Goal: Task Accomplishment & Management: Manage account settings

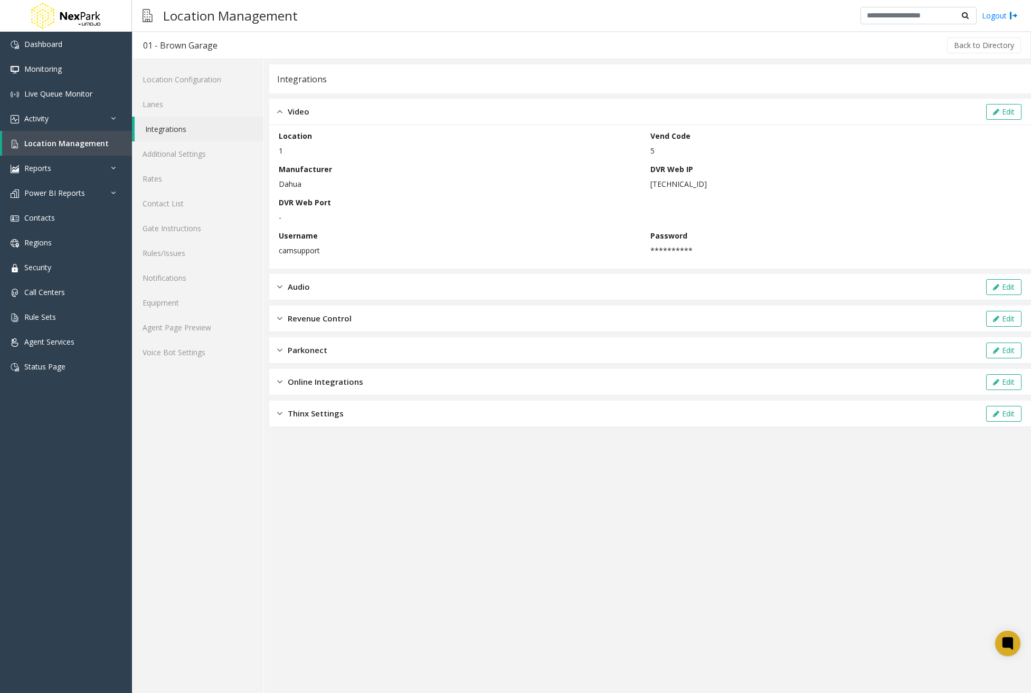
click at [373, 378] on div "Online Integrations Edit" at bounding box center [650, 382] width 762 height 26
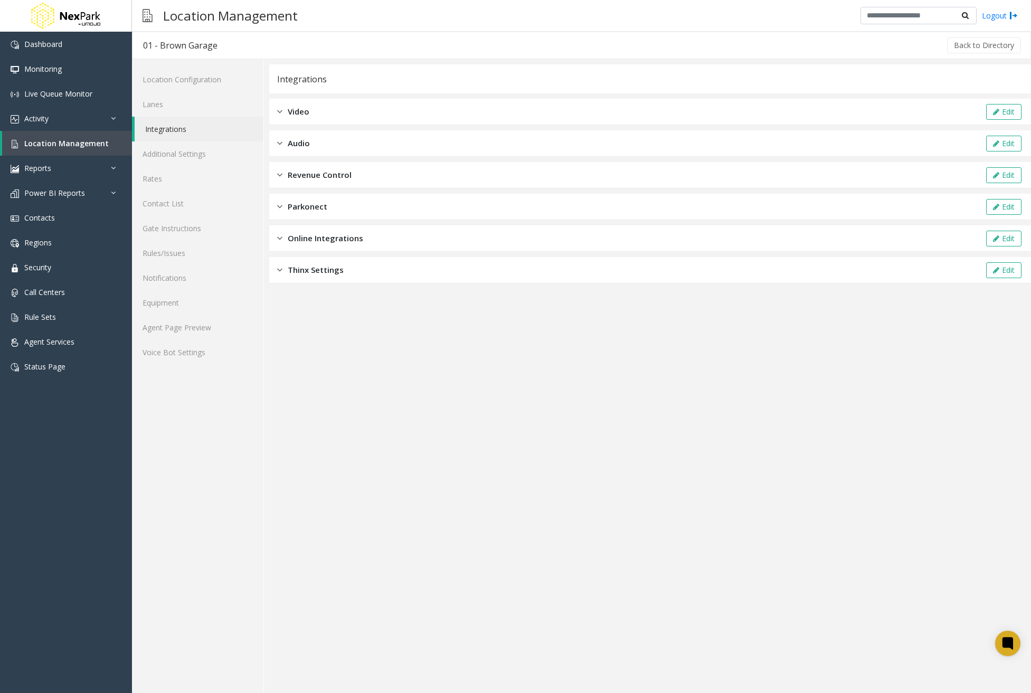
click at [288, 243] on span "Online Integrations" at bounding box center [325, 238] width 75 height 12
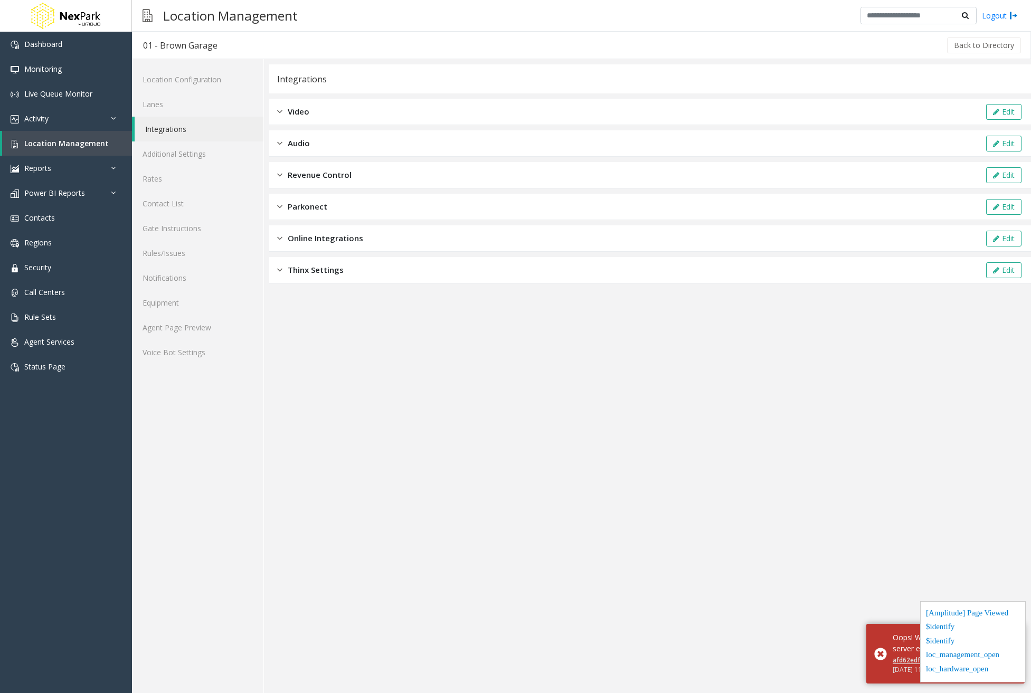
click at [353, 237] on span "Online Integrations" at bounding box center [325, 238] width 75 height 12
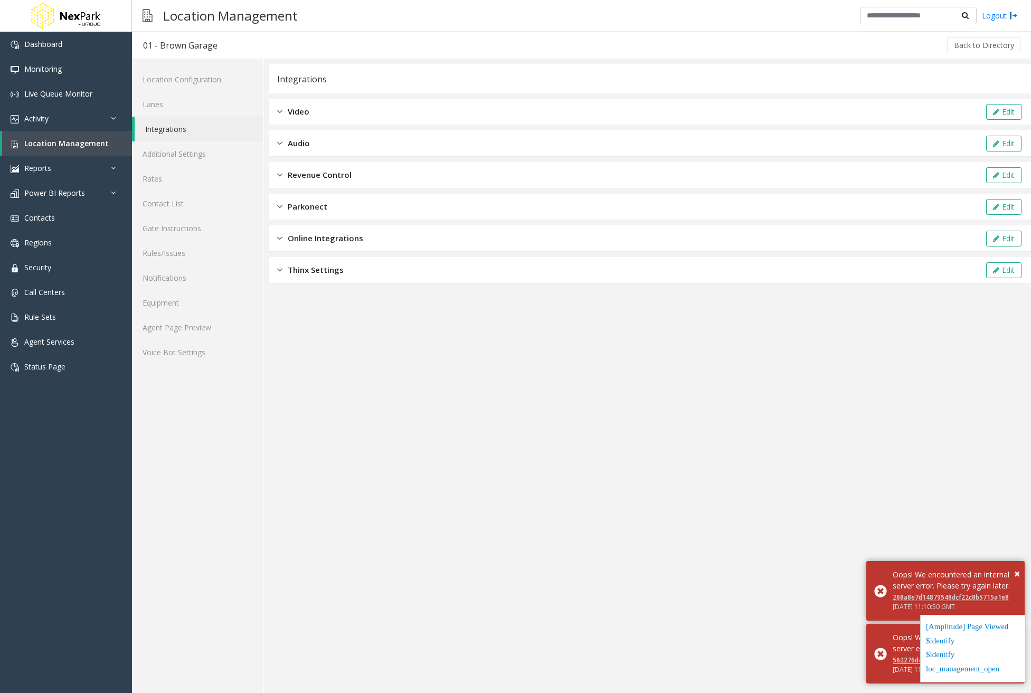
click at [401, 235] on div "Online Integrations Edit" at bounding box center [650, 238] width 762 height 26
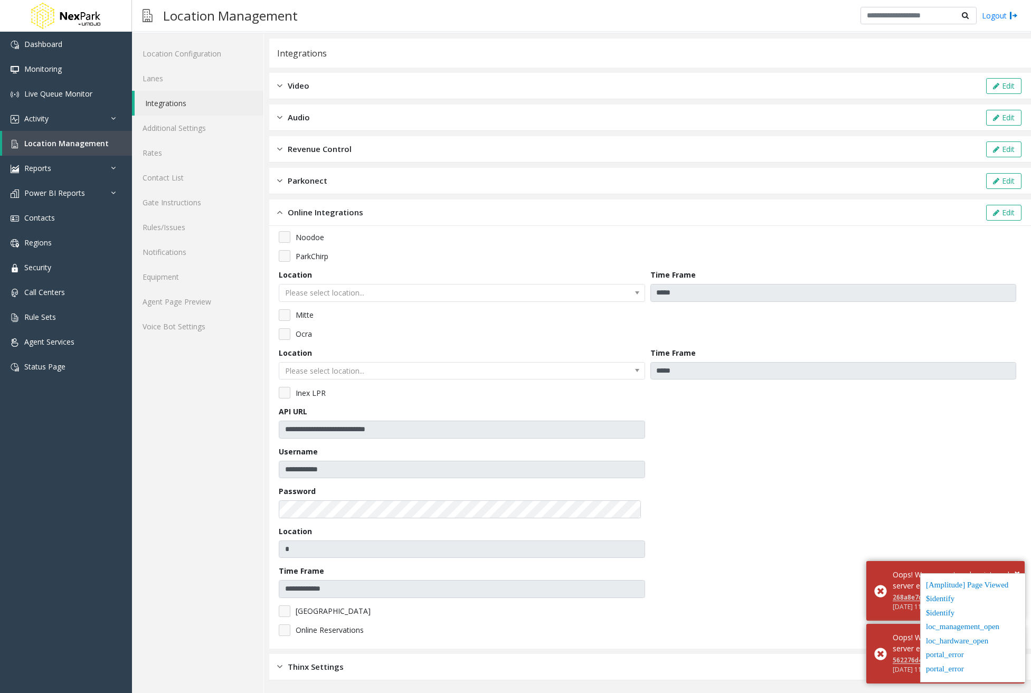
scroll to position [26, 0]
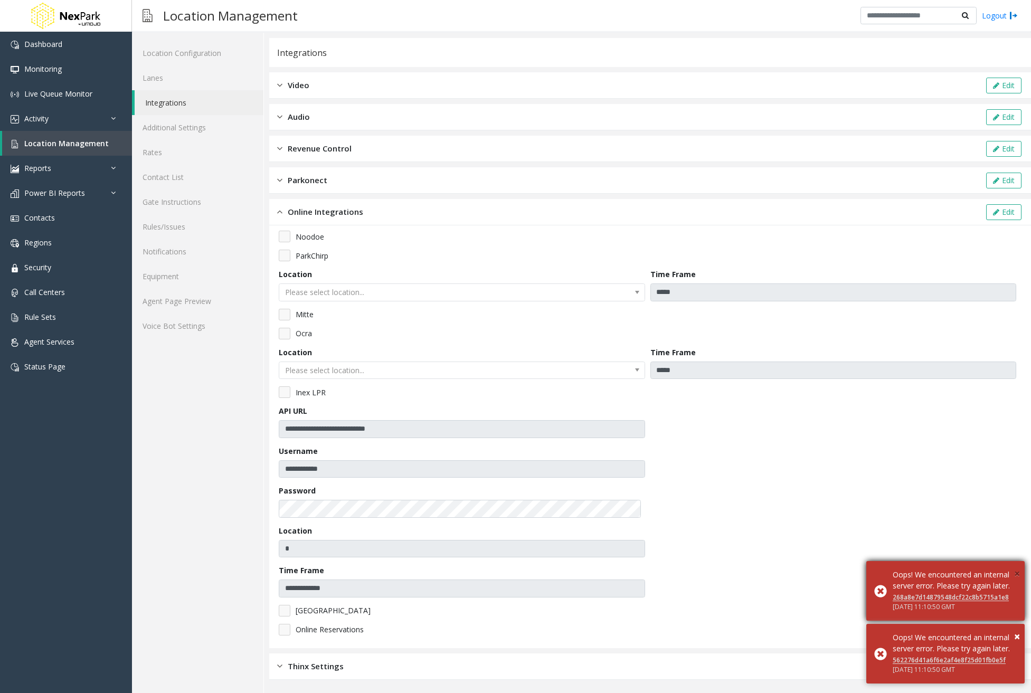
click at [1019, 566] on span "×" at bounding box center [1017, 573] width 6 height 14
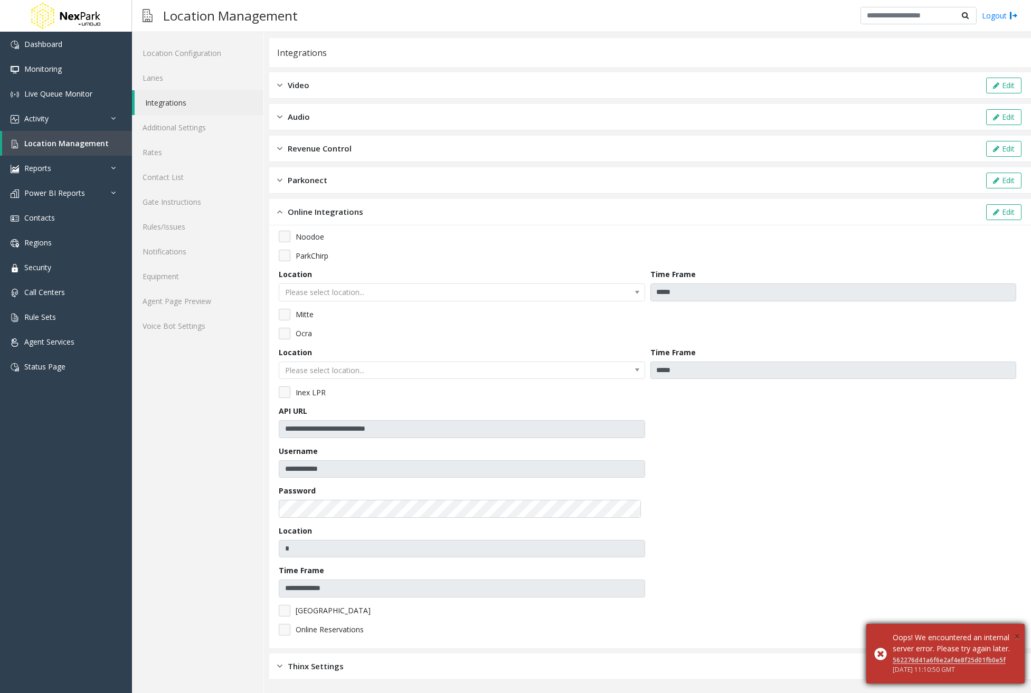
click at [1014, 629] on span "×" at bounding box center [1017, 636] width 6 height 14
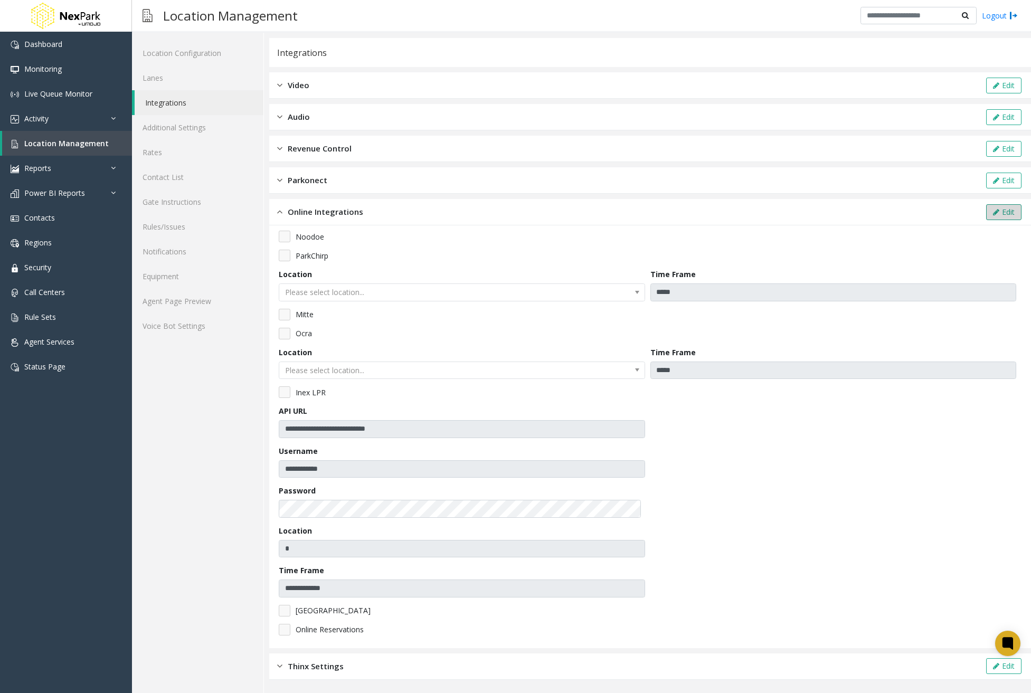
click at [997, 215] on button "Edit" at bounding box center [1003, 212] width 35 height 16
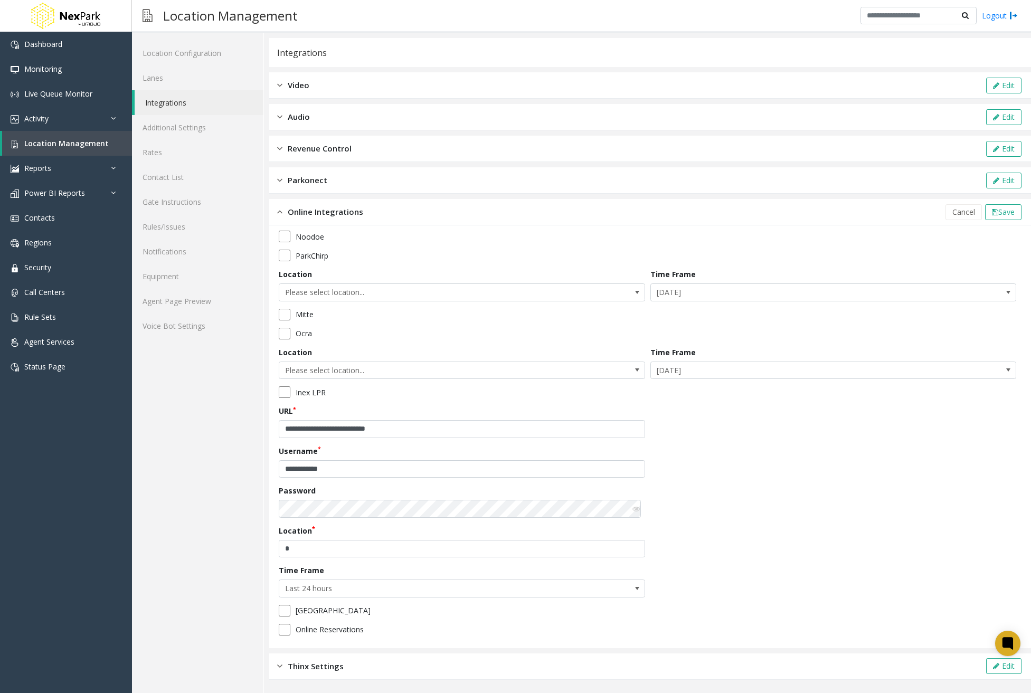
click at [632, 508] on icon at bounding box center [635, 508] width 7 height 7
click at [632, 507] on icon at bounding box center [635, 508] width 7 height 7
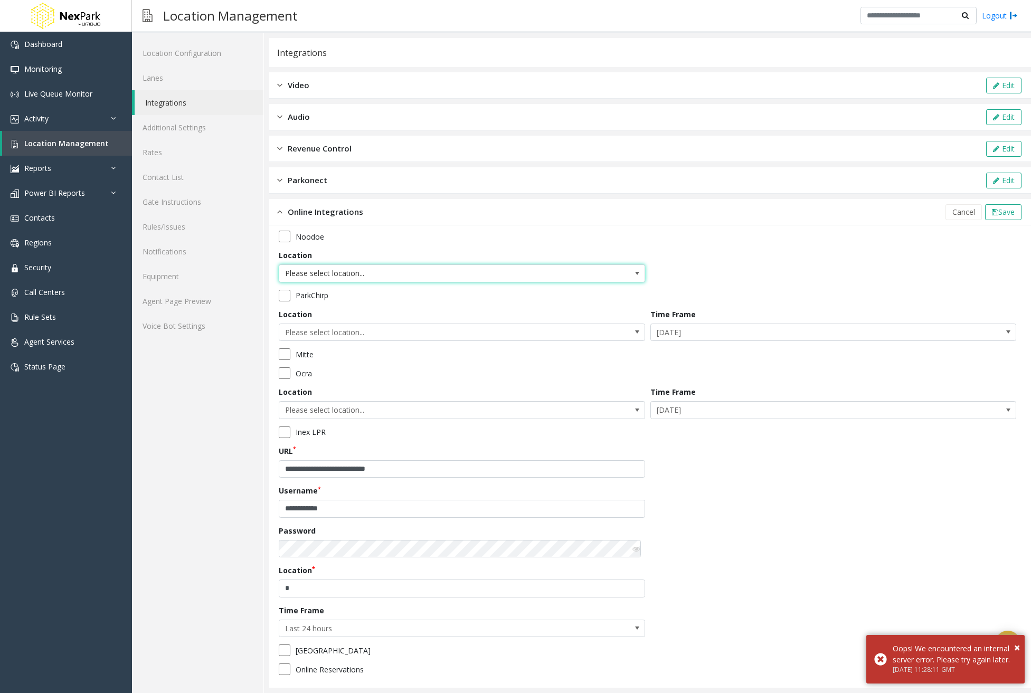
click at [421, 276] on span "Please select location..." at bounding box center [425, 273] width 292 height 17
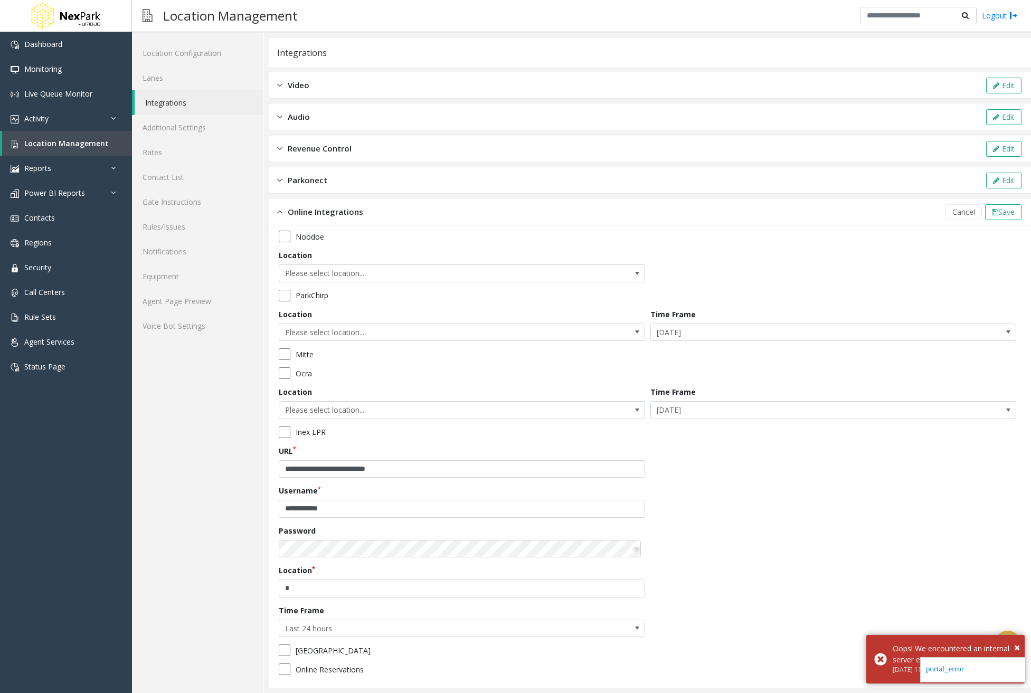
click at [784, 273] on div "**********" at bounding box center [650, 457] width 743 height 452
click at [954, 213] on span "Cancel" at bounding box center [963, 212] width 23 height 10
